Goal: Transaction & Acquisition: Purchase product/service

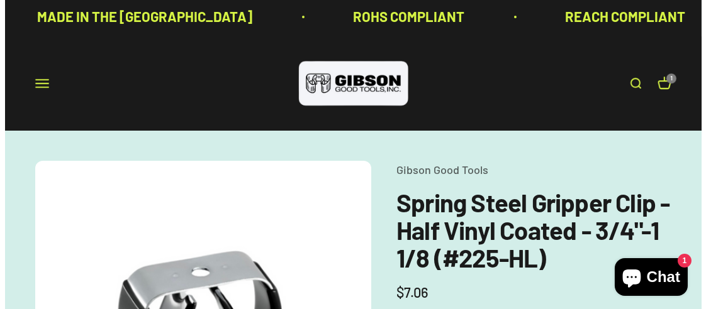
scroll to position [8, 0]
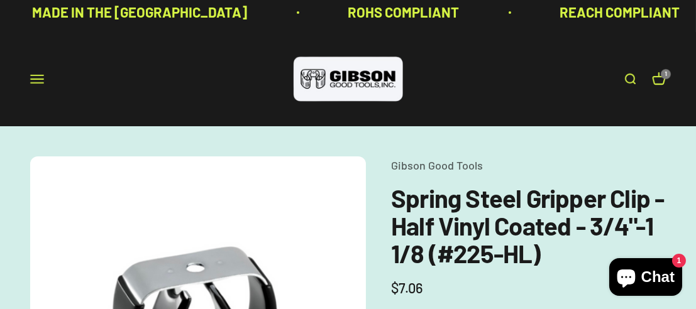
click at [652, 86] on link "Open cart 1" at bounding box center [659, 79] width 14 height 14
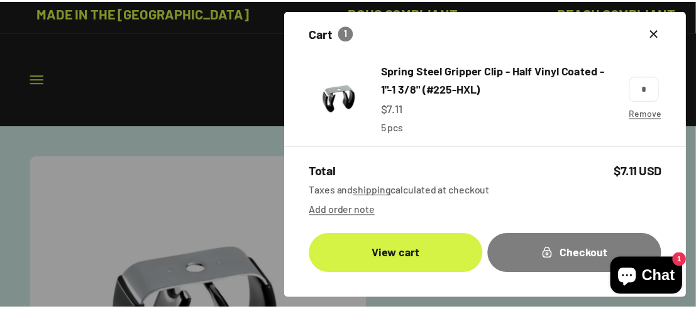
scroll to position [14, 0]
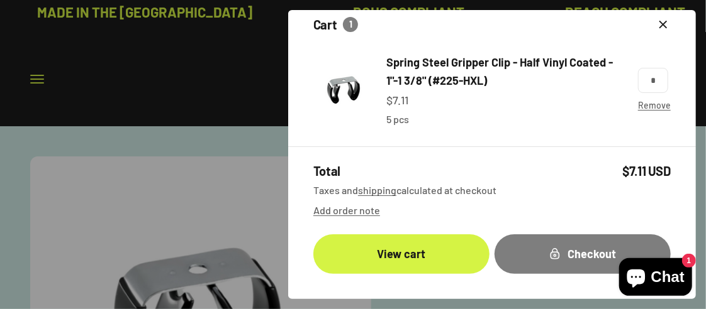
drag, startPoint x: 701, startPoint y: 109, endPoint x: 707, endPoint y: 138, distance: 29.6
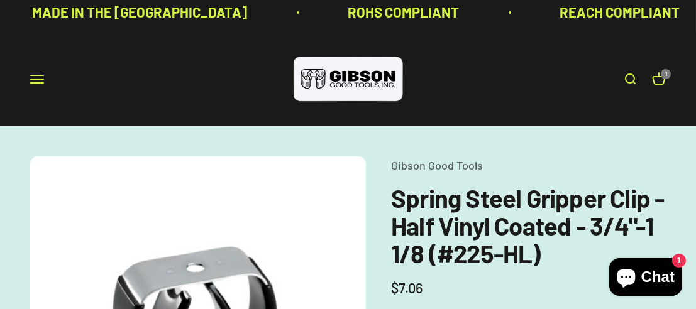
click at [462, 78] on div "Open navigation menu Open search Home Shop Now Wholesale About Us FAQ Contact G…" at bounding box center [348, 79] width 696 height 94
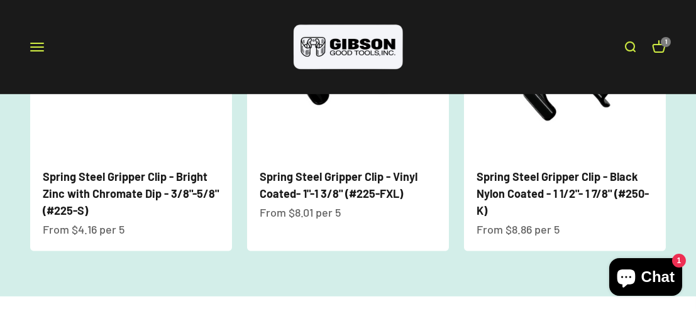
scroll to position [1343, 0]
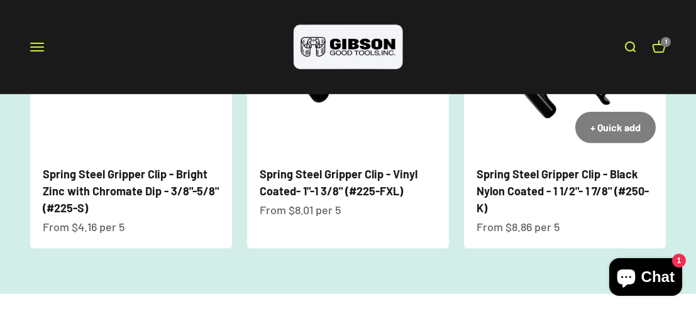
click at [588, 167] on link "Spring Steel Gripper Clip - Black Nylon Coated - 1 1/2"- 1 7/8" (#250-K)" at bounding box center [563, 191] width 172 height 48
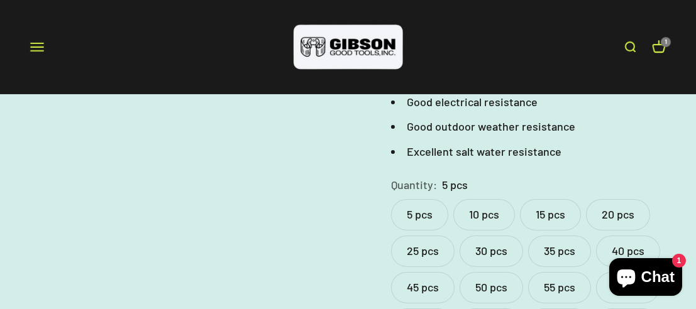
scroll to position [556, 0]
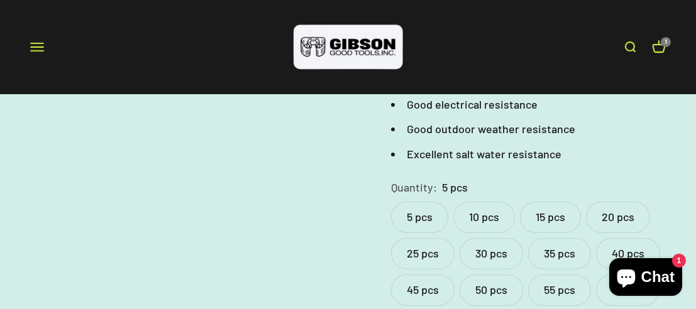
click at [474, 215] on label "10 pcs" at bounding box center [484, 217] width 62 height 31
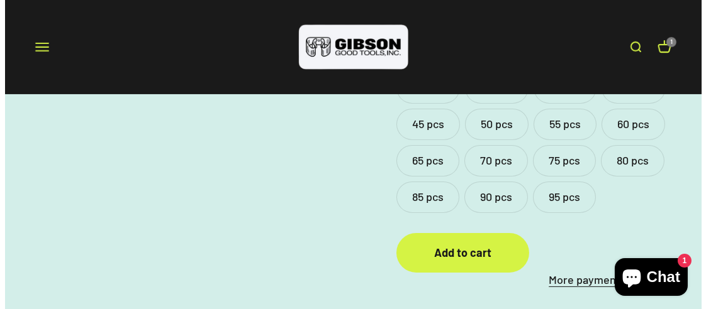
scroll to position [793, 0]
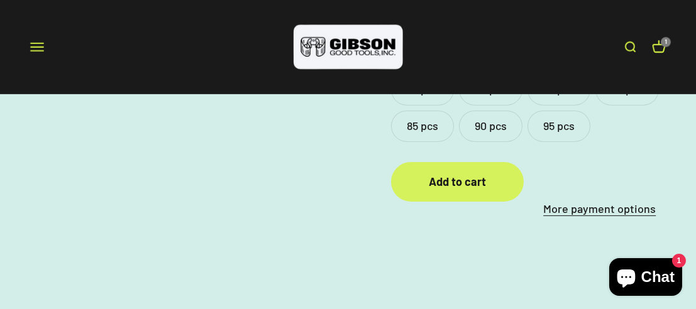
click at [453, 184] on div "Add to cart" at bounding box center [457, 182] width 82 height 18
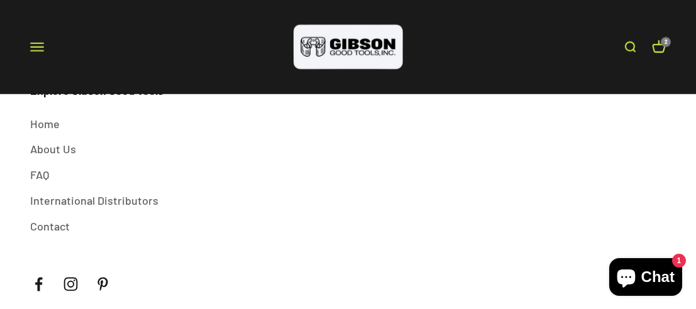
scroll to position [1640, 0]
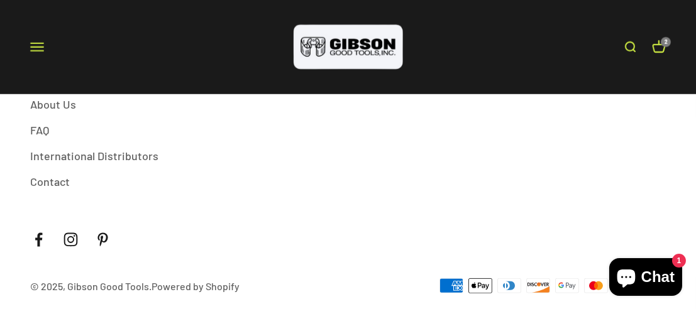
click at [654, 275] on span "Chat" at bounding box center [657, 277] width 33 height 19
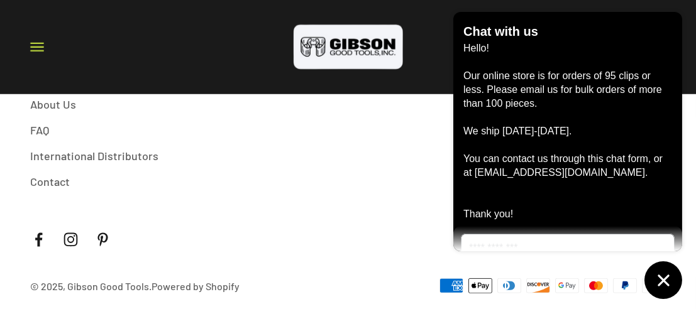
click at [582, 247] on textarea "Message us" at bounding box center [562, 262] width 201 height 55
click at [521, 236] on div at bounding box center [568, 262] width 214 height 57
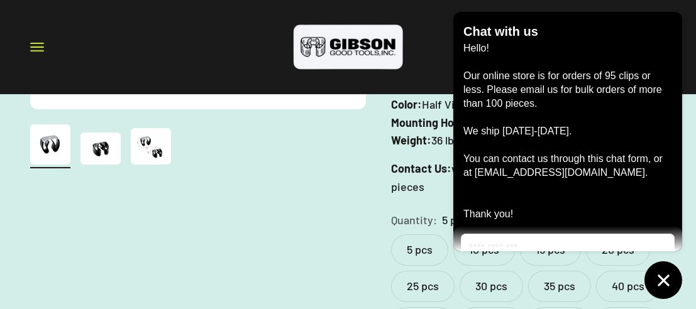
scroll to position [374, 0]
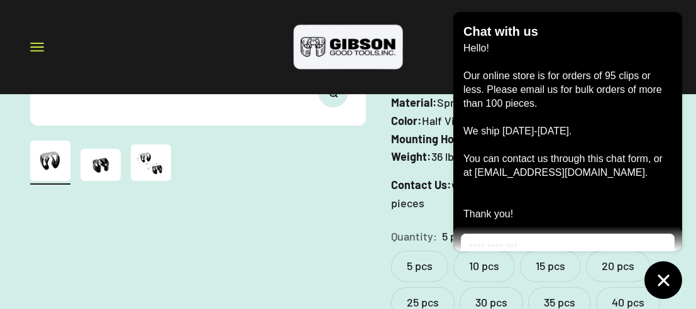
click at [657, 279] on icon "Chat window" at bounding box center [663, 280] width 19 height 19
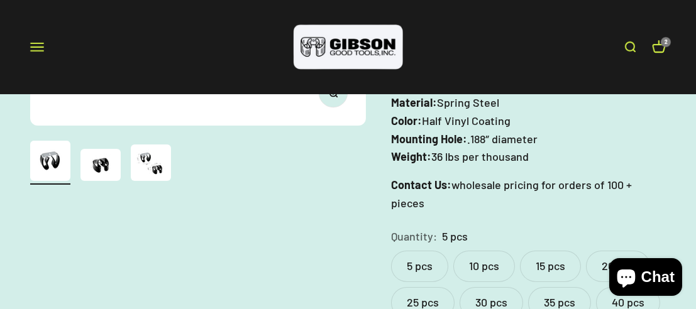
click at [652, 275] on span "Chat" at bounding box center [657, 277] width 33 height 19
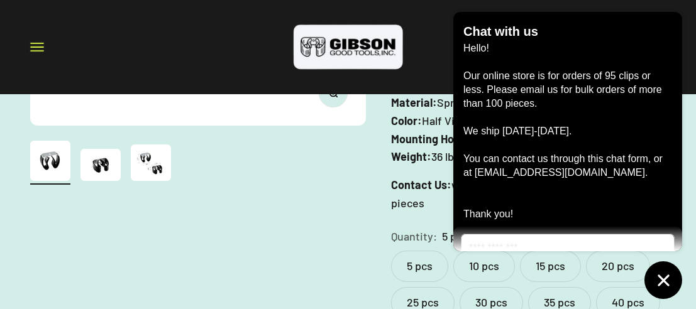
click at [477, 243] on textarea "Message us" at bounding box center [562, 262] width 201 height 55
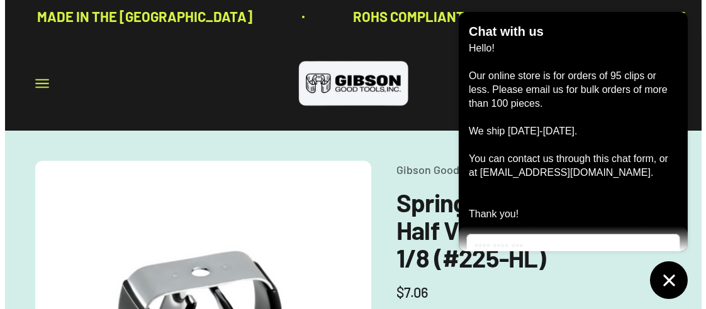
scroll to position [0, 0]
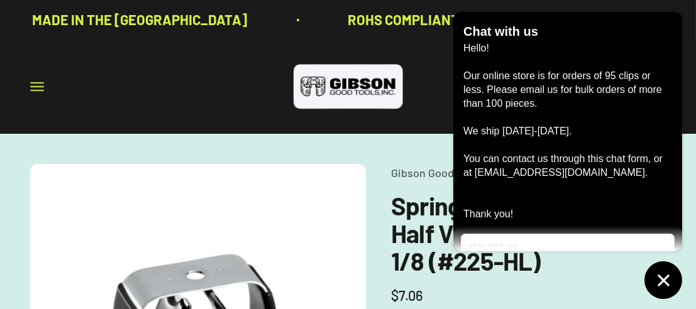
click at [38, 83] on button "Open navigation menu" at bounding box center [37, 87] width 14 height 14
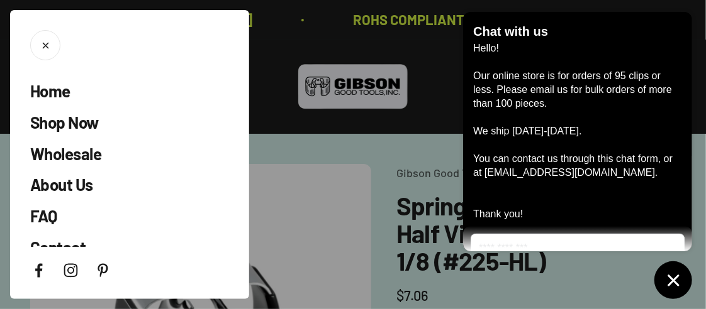
scroll to position [11, 0]
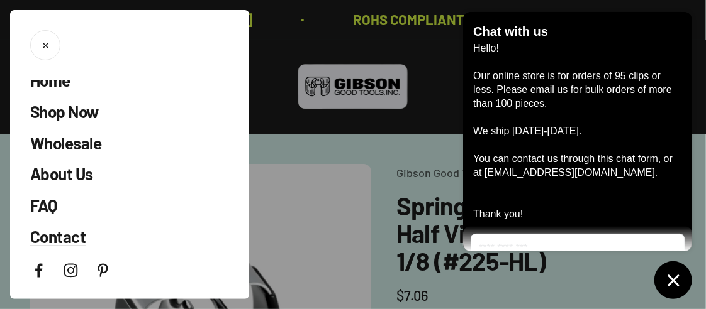
click at [66, 235] on span "Contact" at bounding box center [57, 236] width 55 height 19
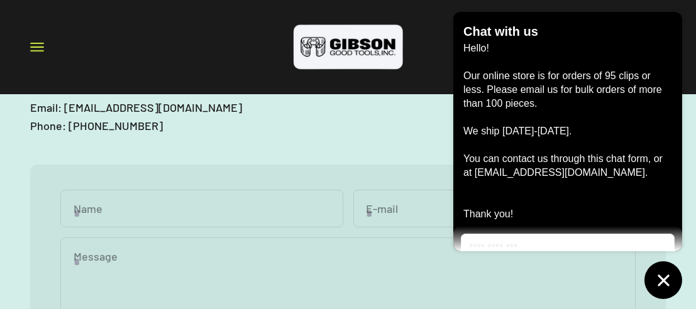
scroll to position [242, 0]
